Goal: Transaction & Acquisition: Purchase product/service

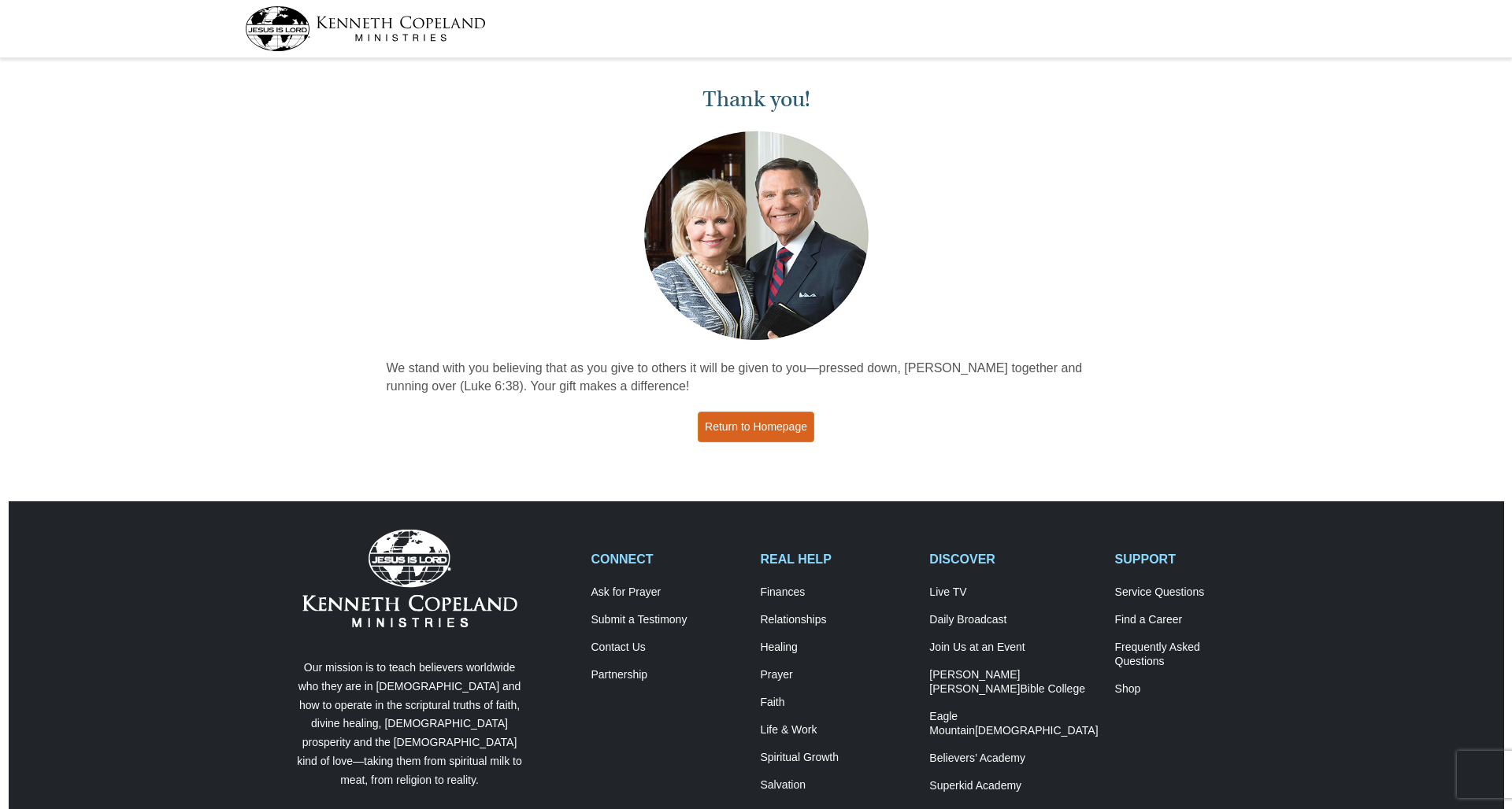
click at [746, 424] on link "Return to Homepage" at bounding box center [756, 426] width 117 height 30
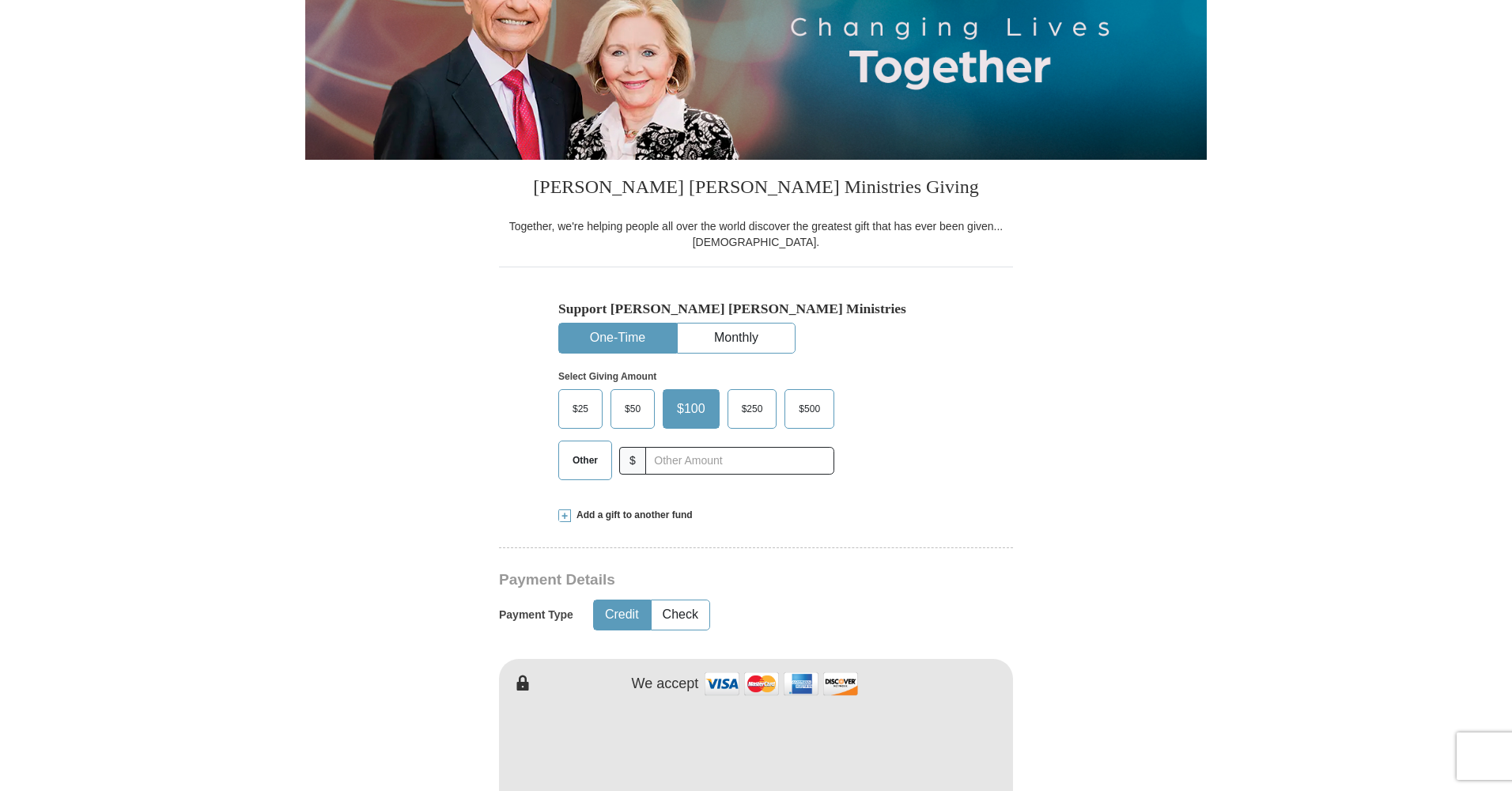
scroll to position [240, 0]
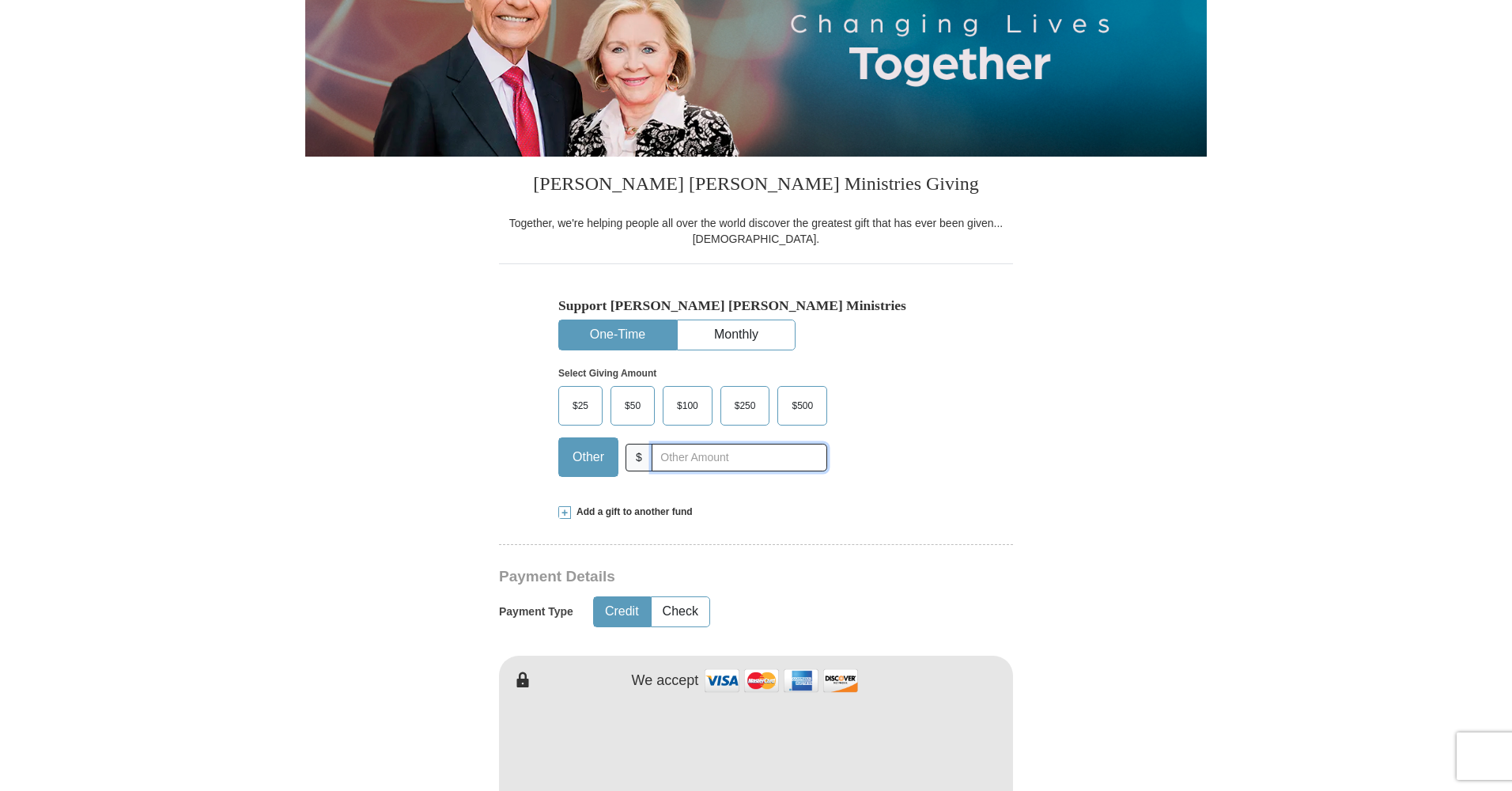
click at [651, 455] on input "text" at bounding box center [739, 457] width 175 height 28
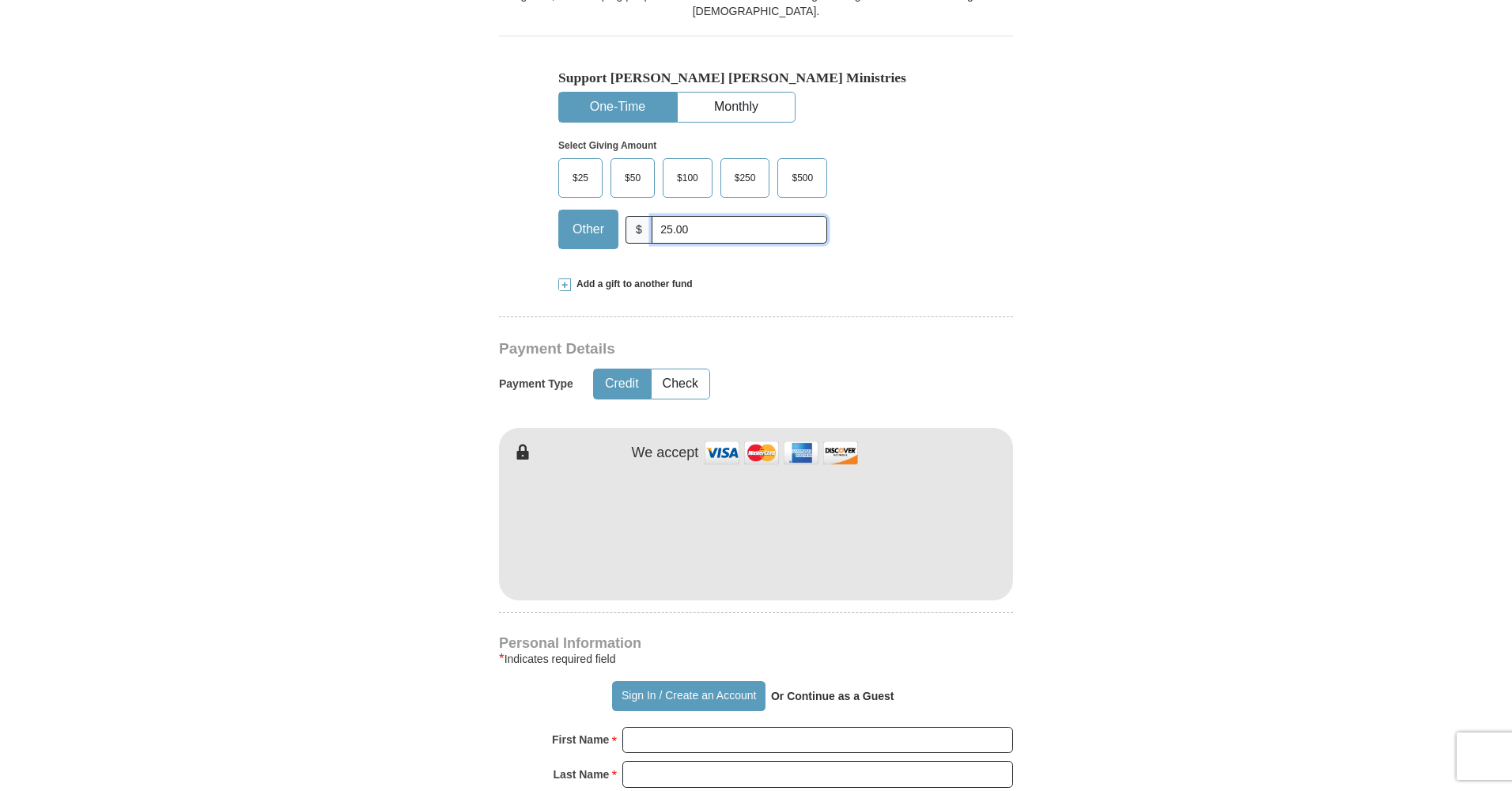
scroll to position [480, 0]
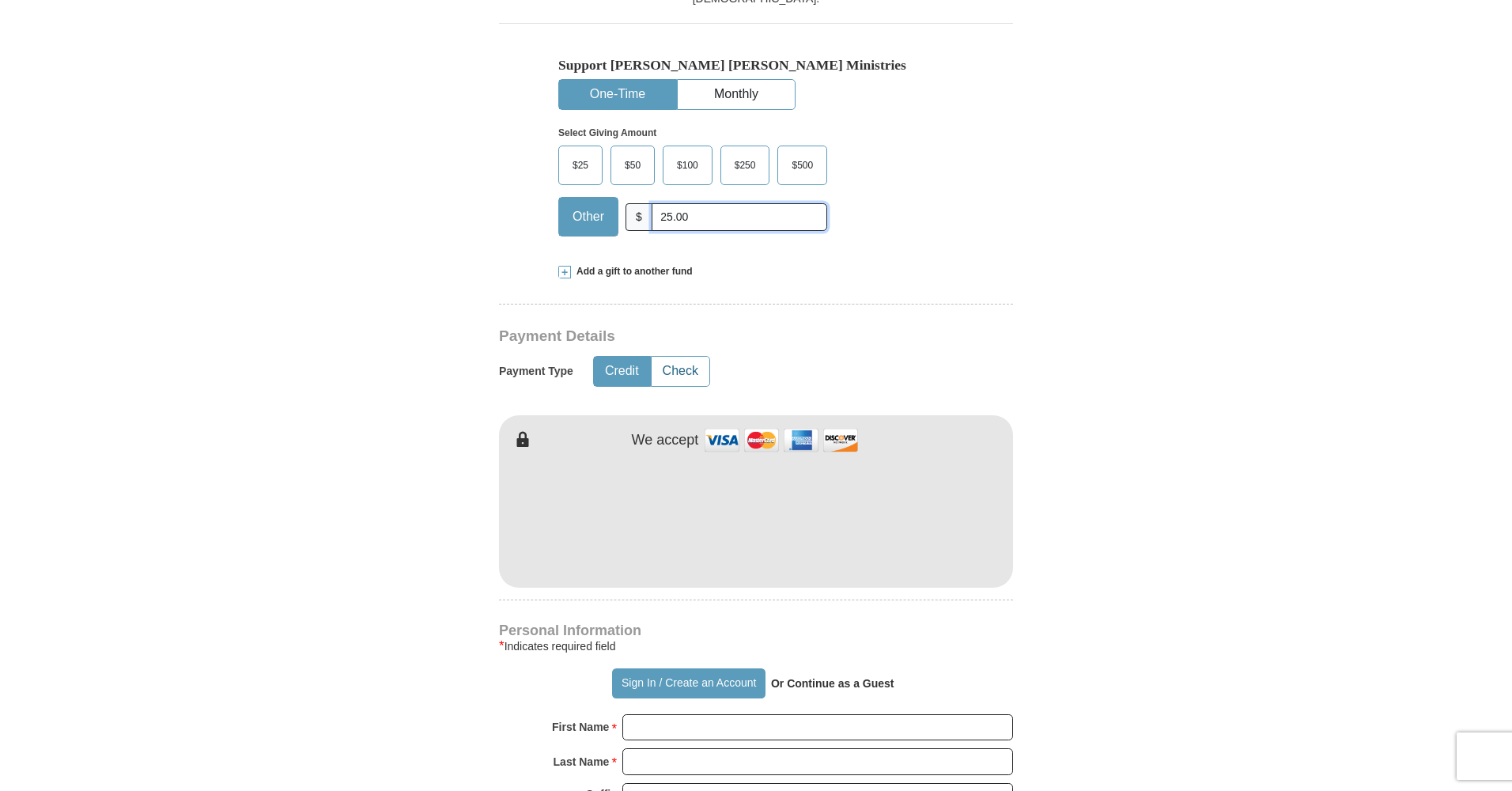
type input "25.00"
click at [696, 371] on button "Check" at bounding box center [680, 371] width 58 height 30
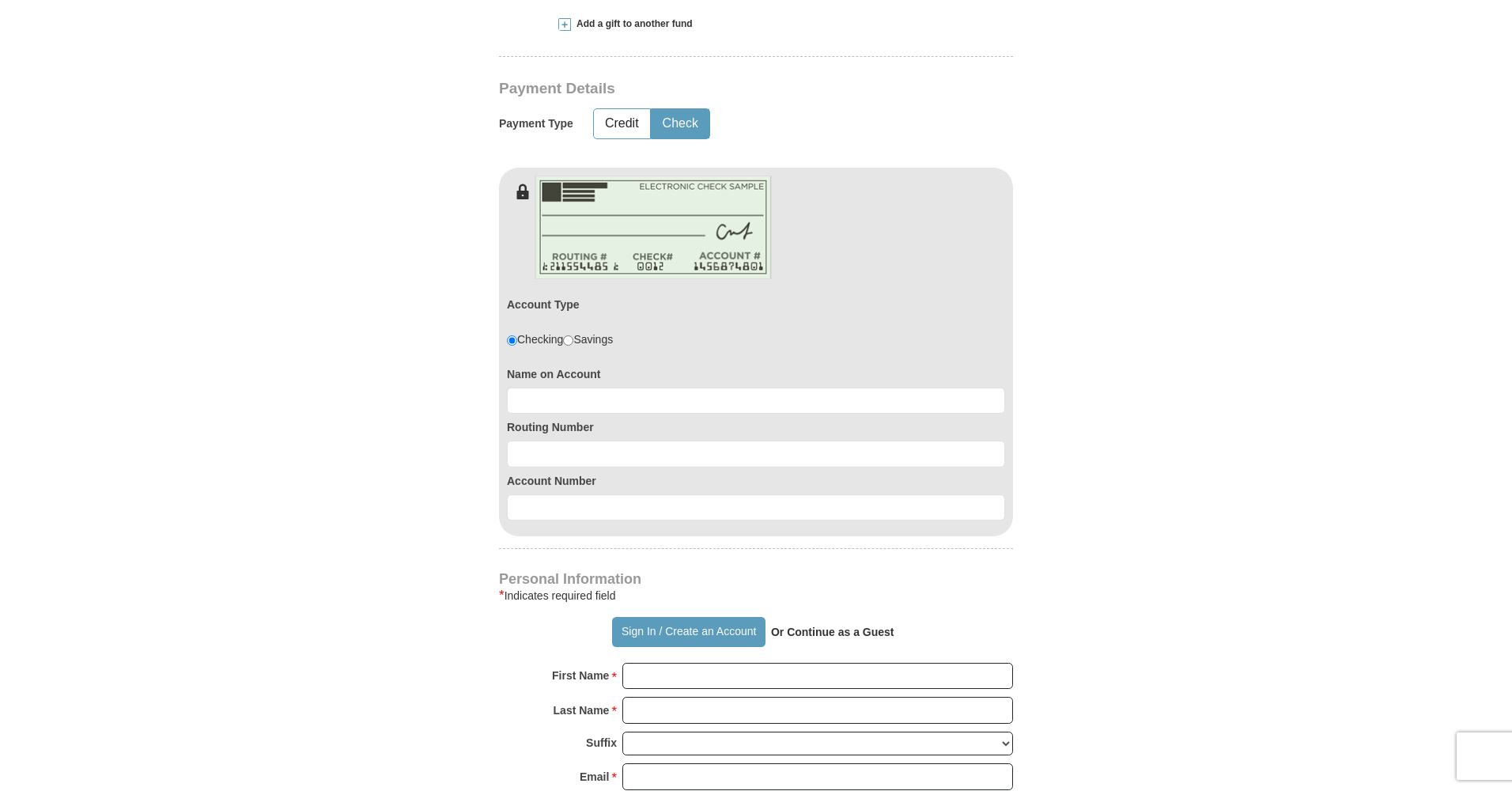
scroll to position [735, 0]
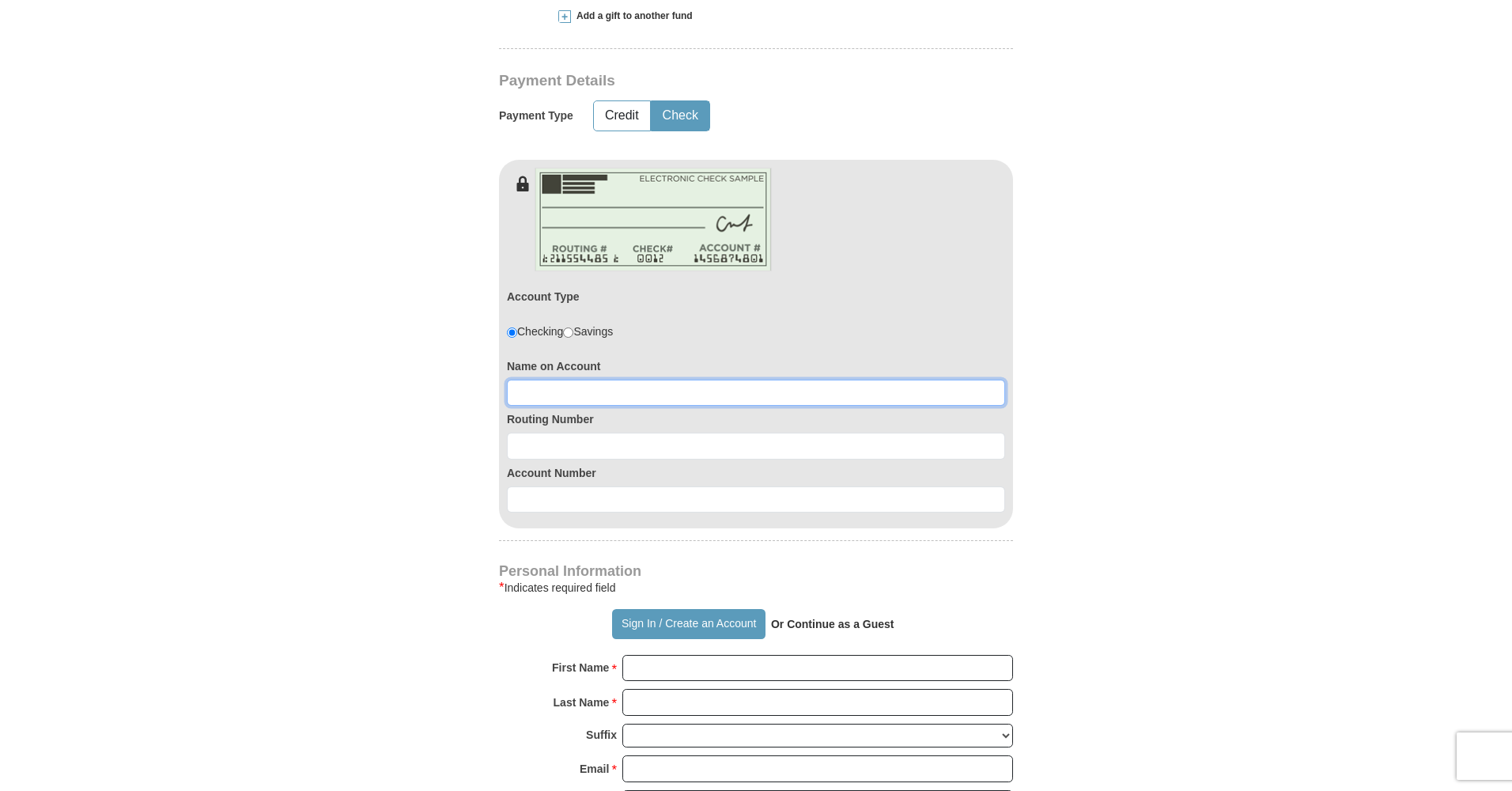
click at [529, 387] on input at bounding box center [756, 393] width 498 height 27
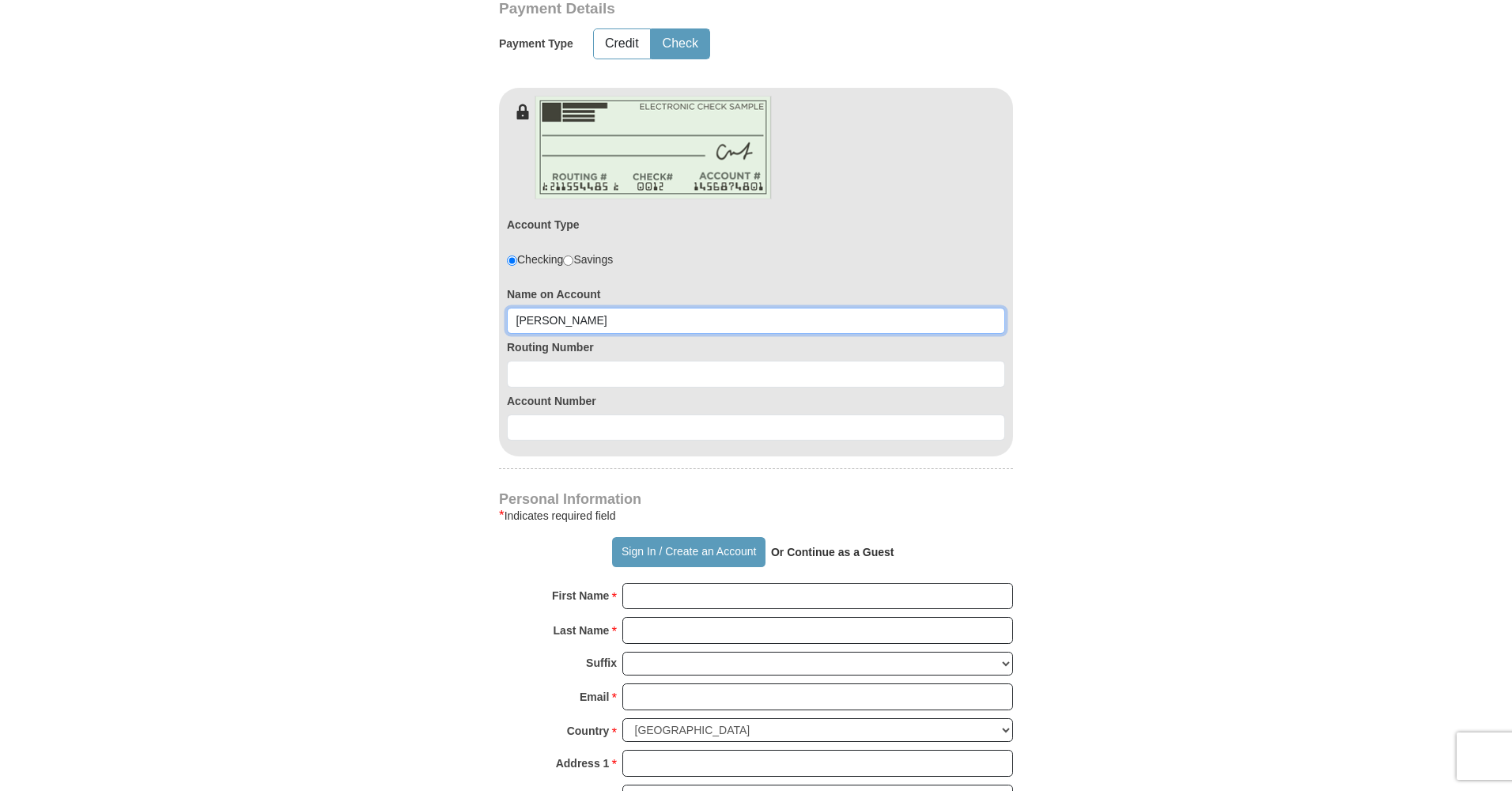
scroll to position [808, 0]
type input "[PERSON_NAME]"
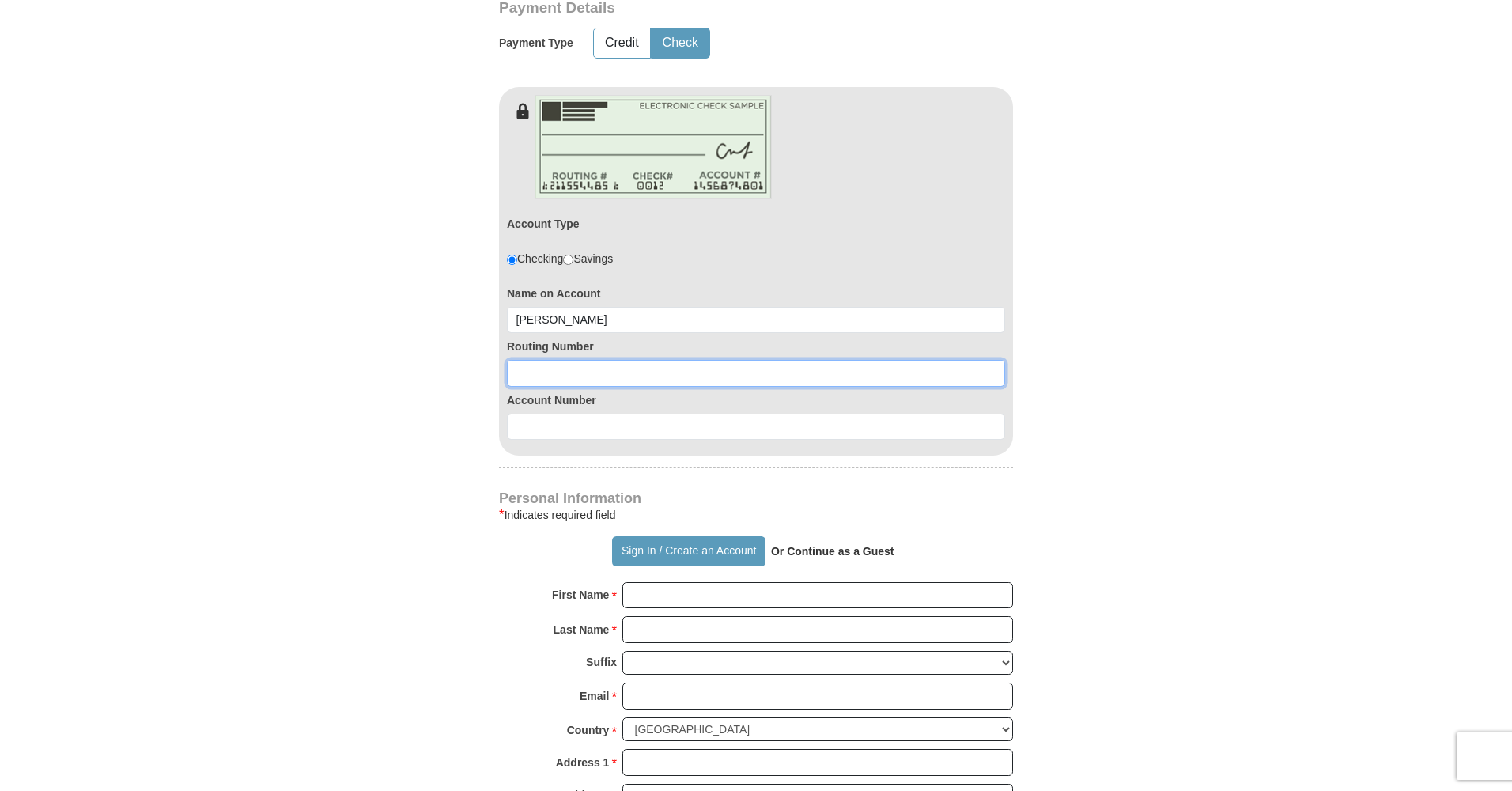
click at [532, 374] on input at bounding box center [756, 373] width 498 height 27
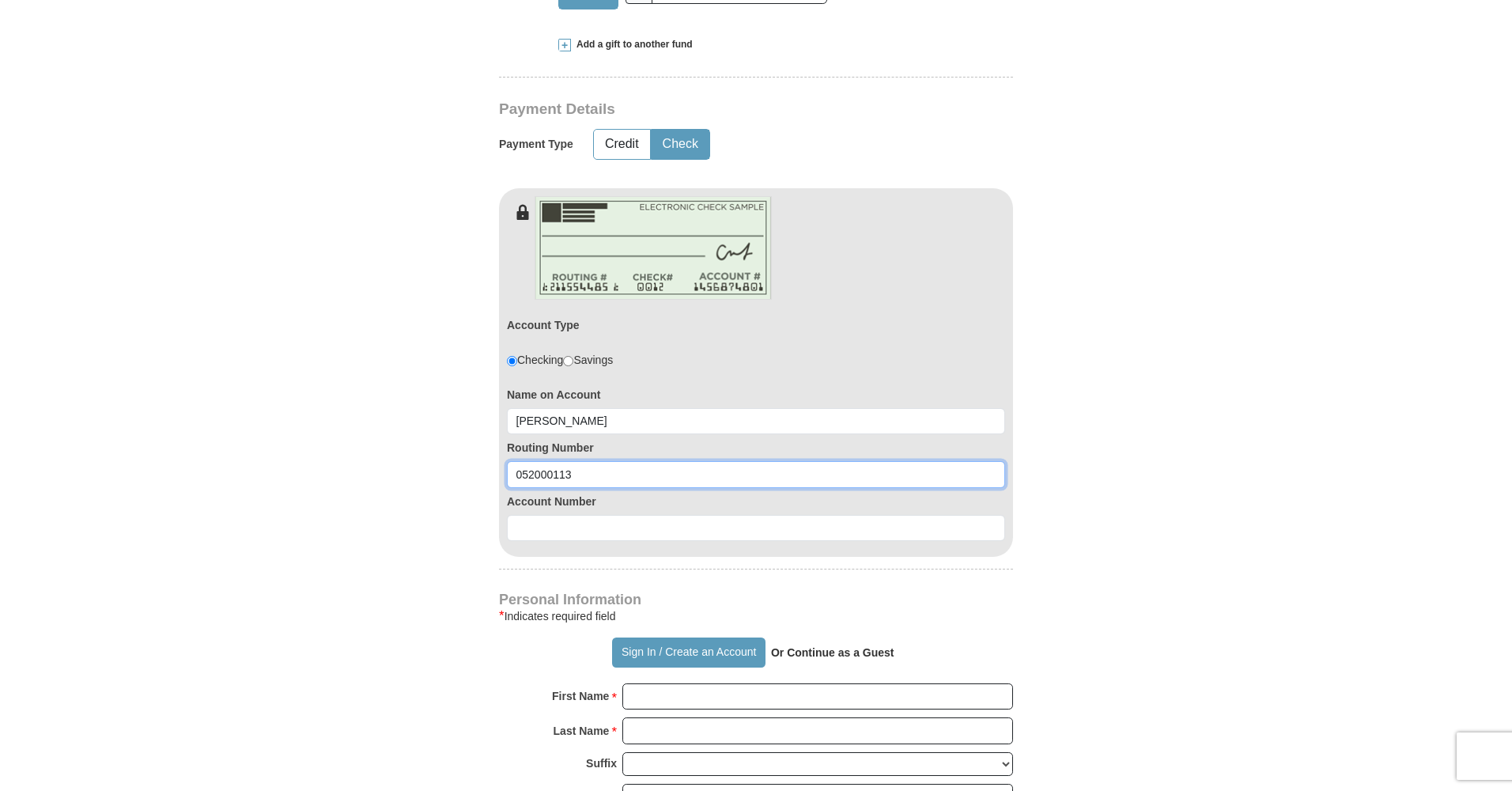
scroll to position [709, 0]
type input "052000113"
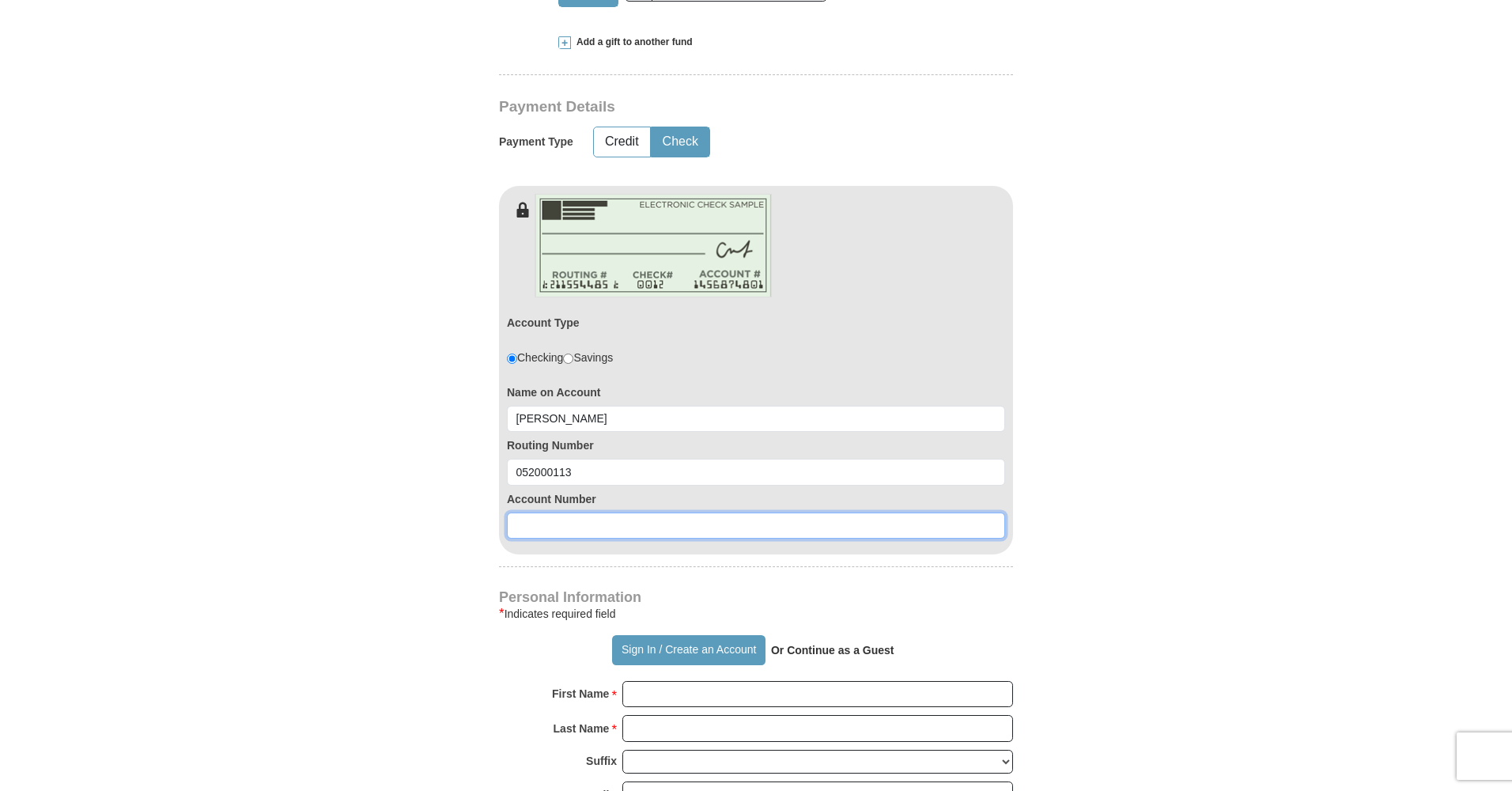
click at [518, 522] on input at bounding box center [756, 525] width 498 height 27
type input "12981424"
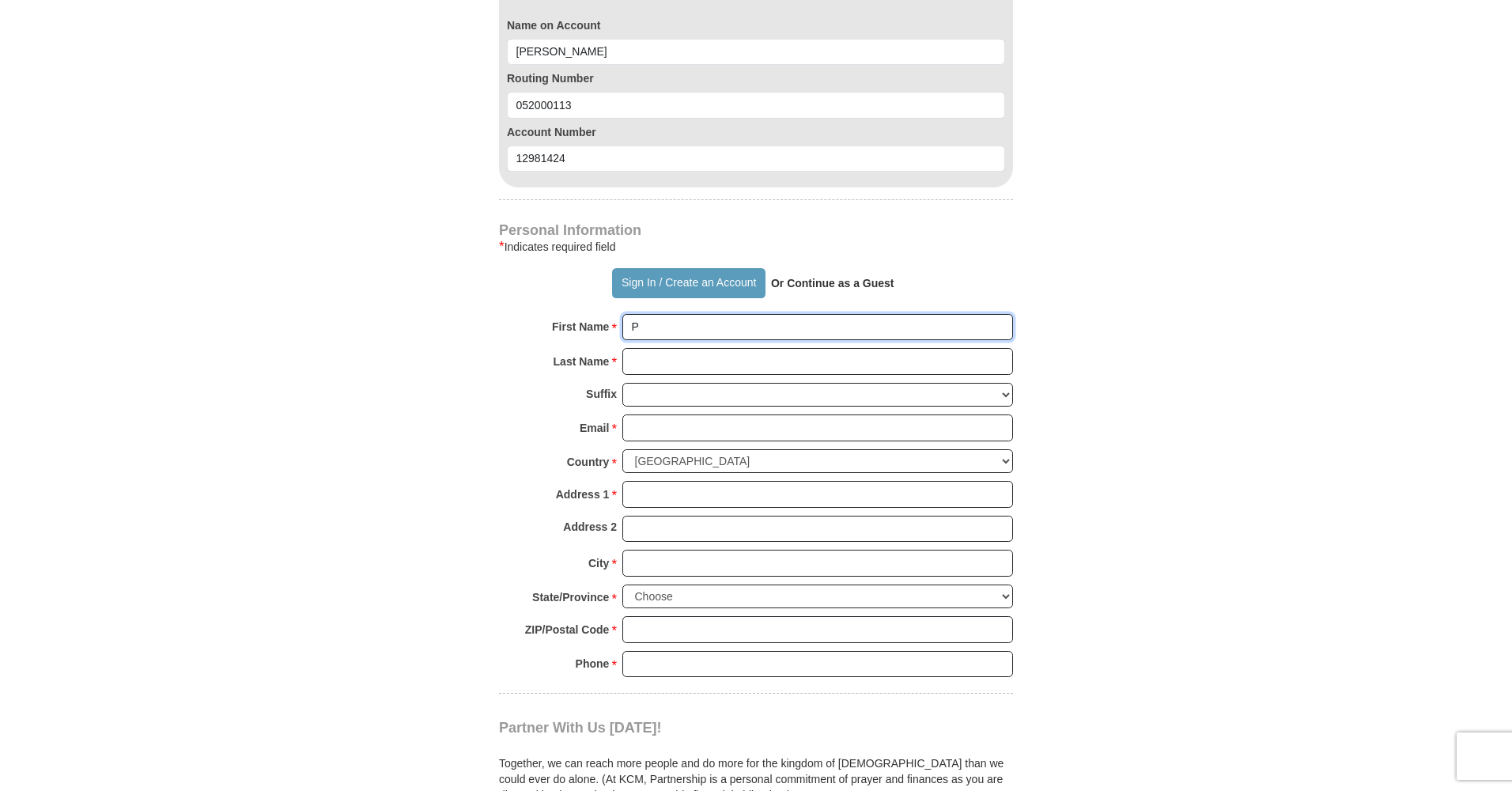
scroll to position [1074, 0]
type input "[PERSON_NAME]"
type input "[EMAIL_ADDRESS][DOMAIN_NAME]"
type input "[PERSON_NAME]"
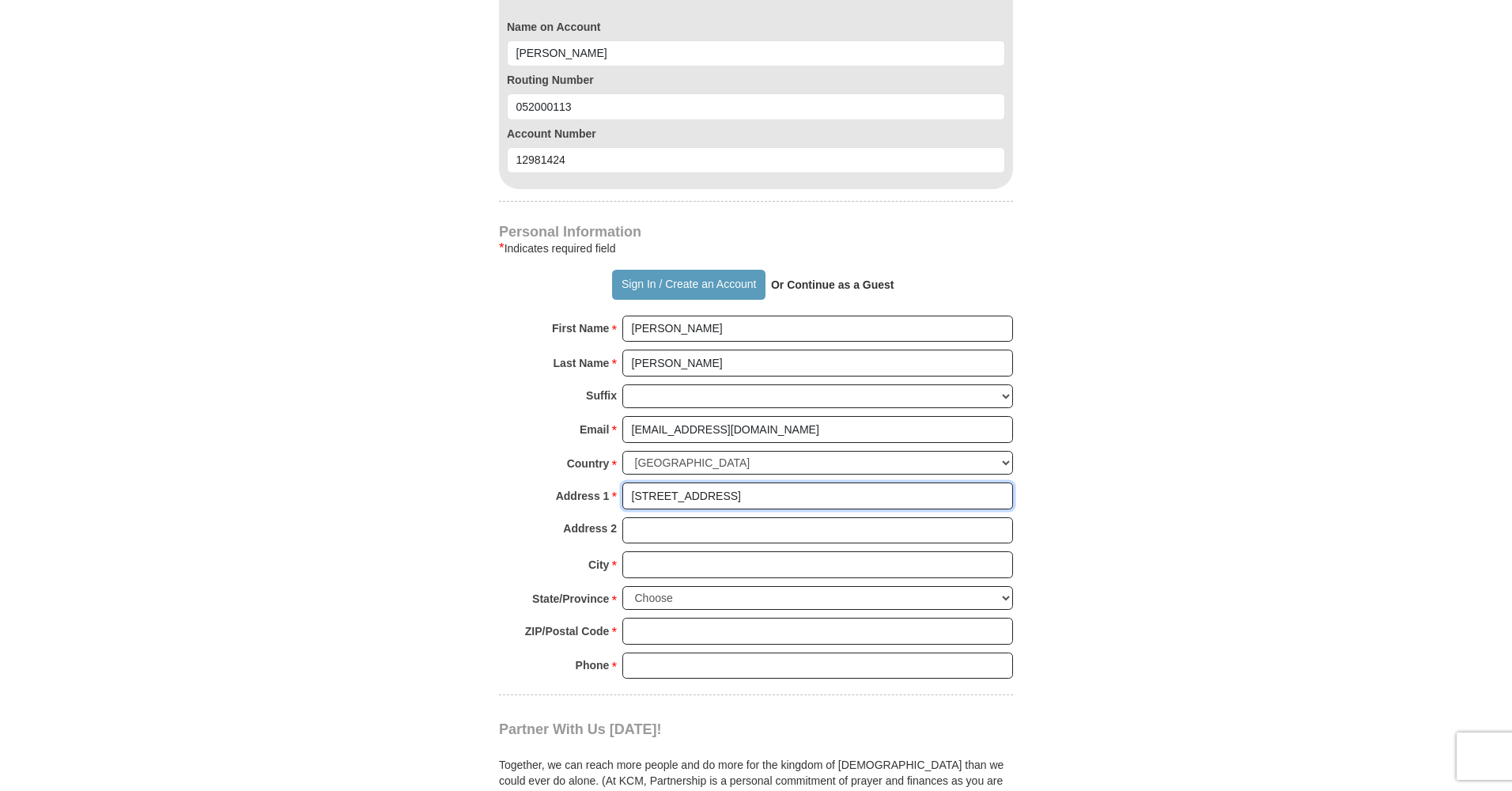
type input "[STREET_ADDRESS]"
type input "[GEOGRAPHIC_DATA]"
select select "MD"
type input "21207"
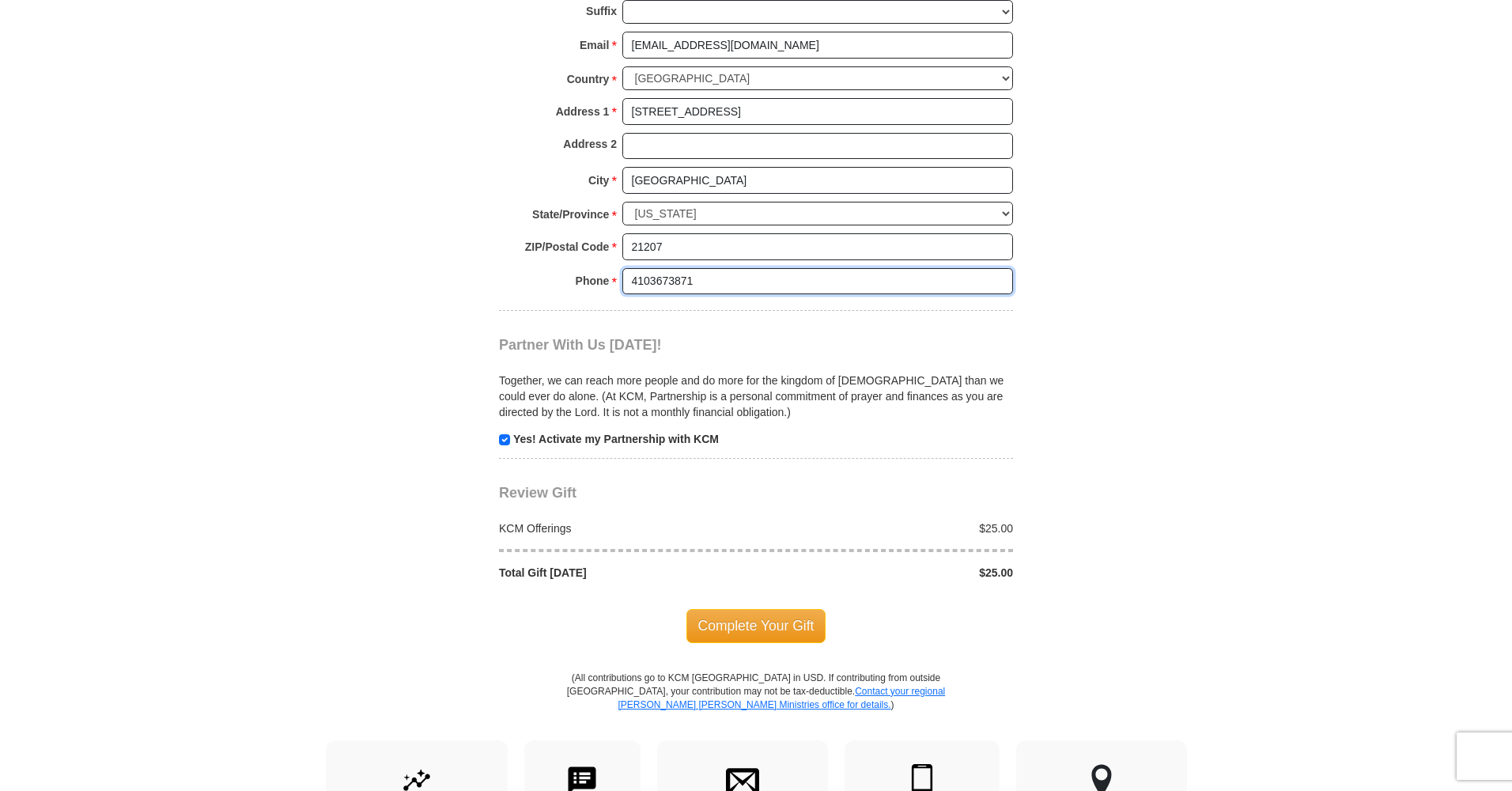
scroll to position [1466, 0]
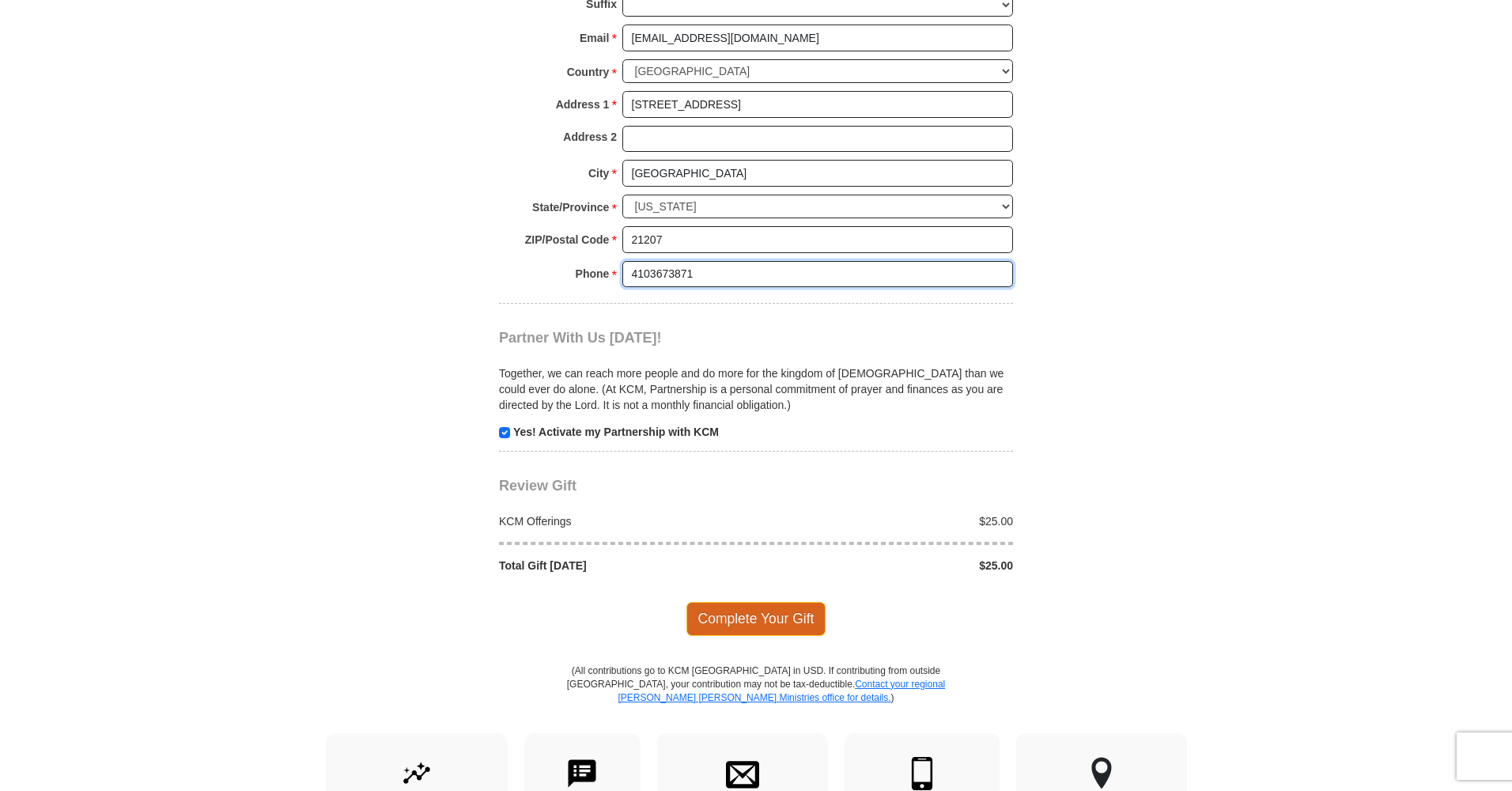
type input "4103673871"
click at [779, 602] on span "Complete Your Gift" at bounding box center [756, 619] width 140 height 33
